Goal: Check status: Check status

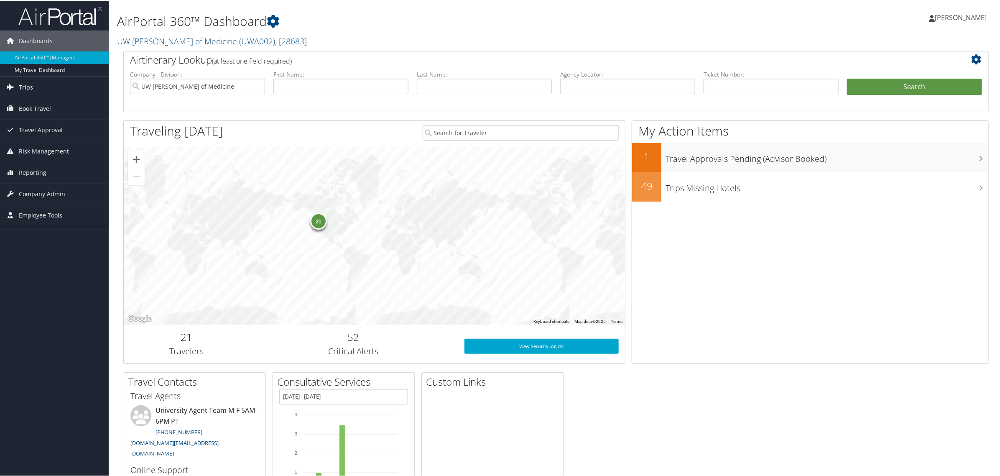
click at [22, 84] on span "Trips" at bounding box center [26, 86] width 14 height 21
click at [28, 102] on link "Airtinerary® Lookup" at bounding box center [54, 103] width 109 height 13
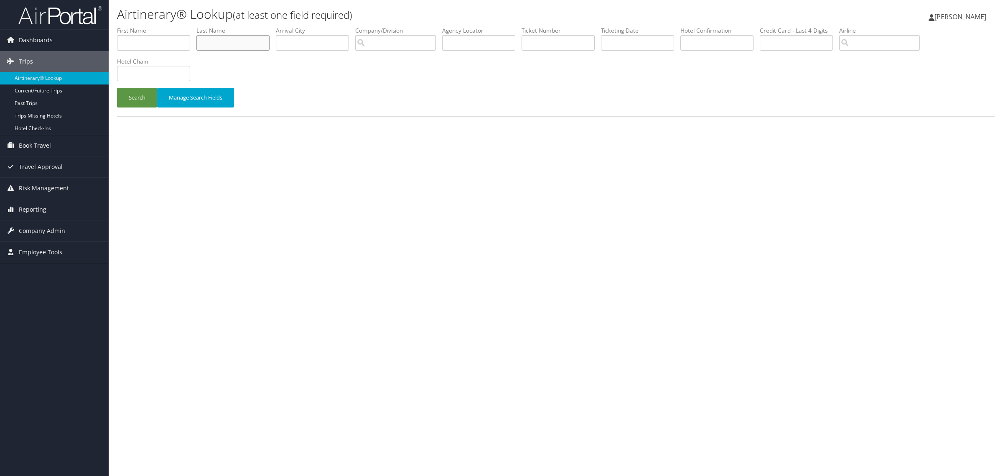
click at [239, 46] on input "text" at bounding box center [233, 42] width 73 height 15
click at [117, 88] on button "Search" at bounding box center [137, 98] width 40 height 20
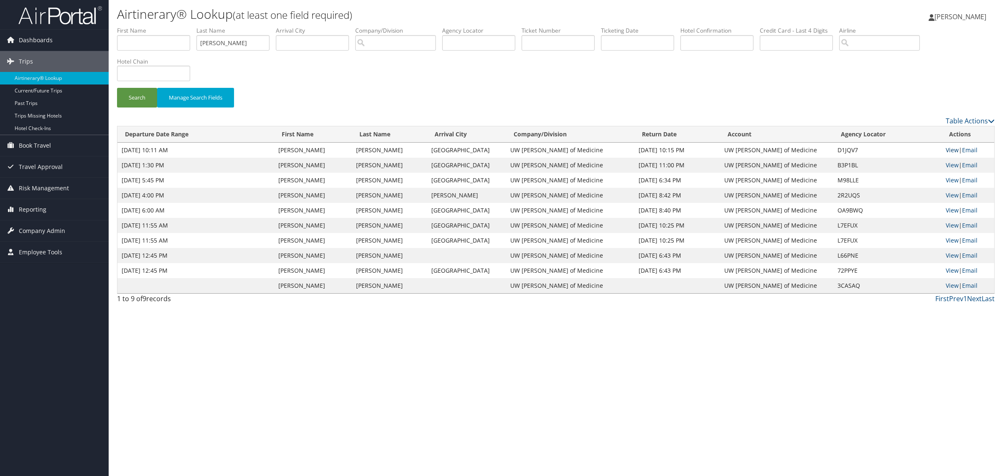
click at [950, 149] on link "View" at bounding box center [952, 150] width 13 height 8
click at [239, 45] on input "Simmons" at bounding box center [233, 42] width 73 height 15
type input "S"
type input "Goodhew"
click at [117, 88] on button "Search" at bounding box center [137, 98] width 40 height 20
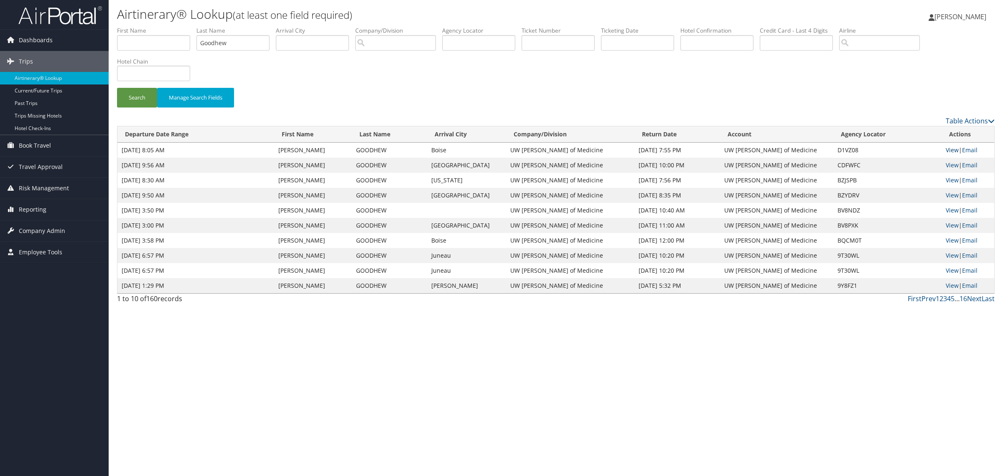
click at [952, 149] on link "View" at bounding box center [952, 150] width 13 height 8
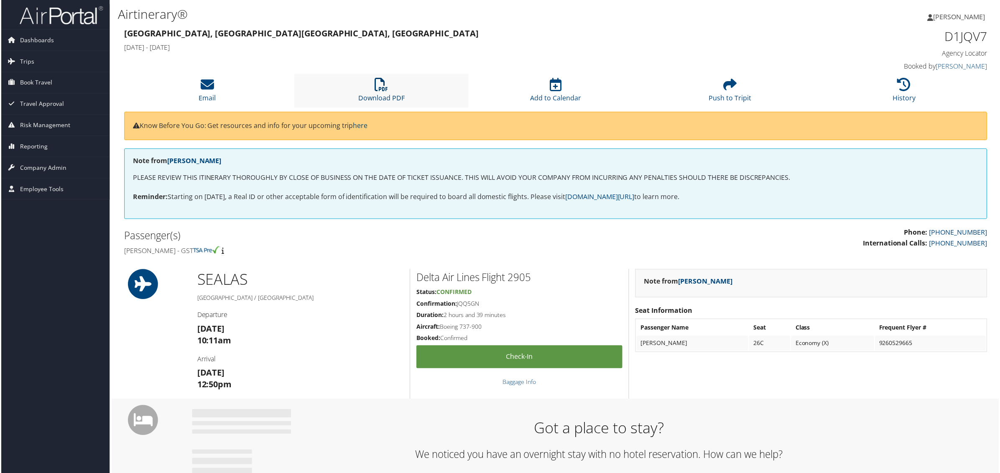
click at [375, 85] on icon at bounding box center [381, 84] width 13 height 13
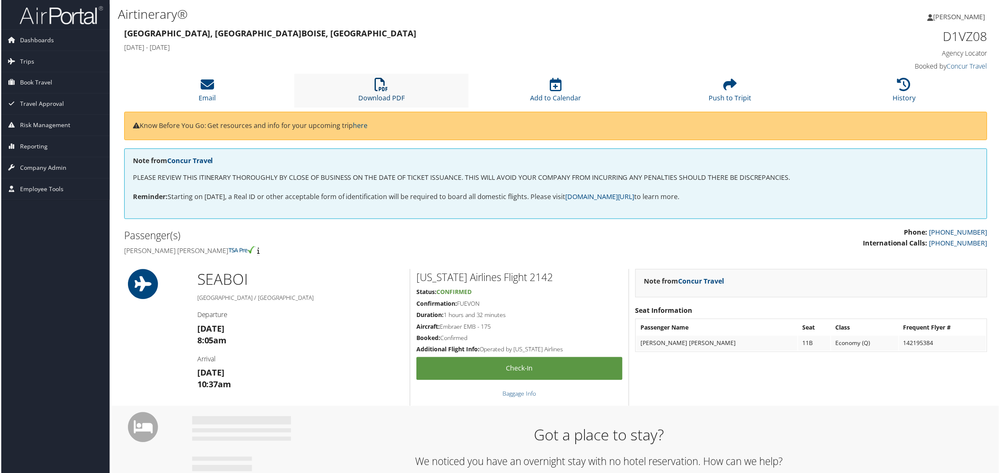
click at [375, 82] on icon at bounding box center [381, 84] width 13 height 13
